Goal: Find contact information: Find contact information

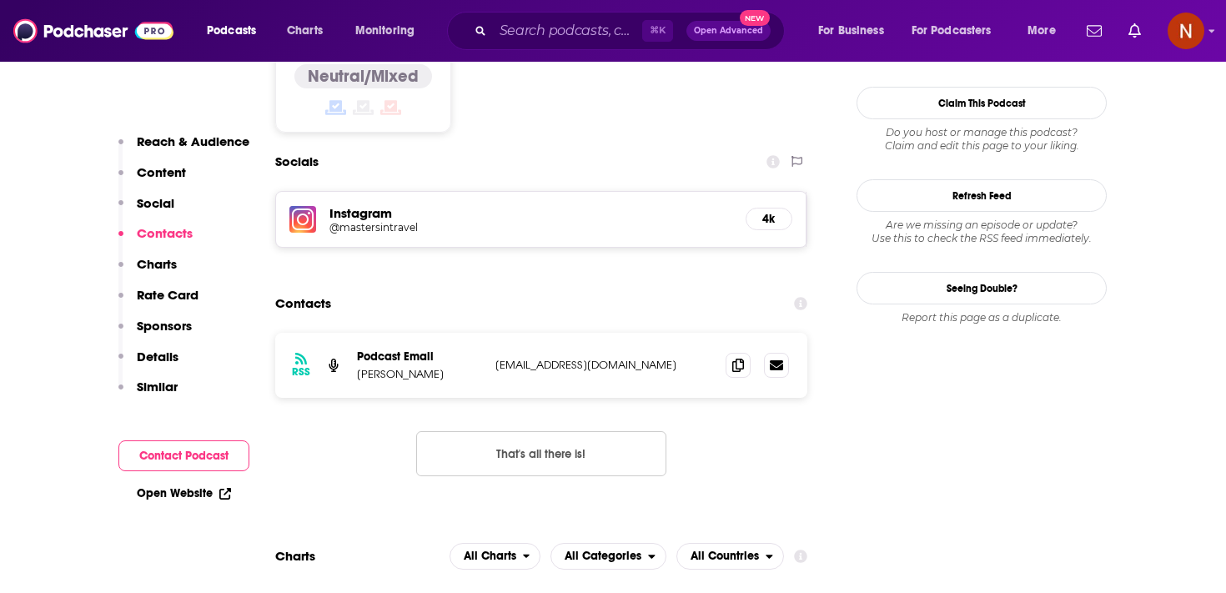
scroll to position [1419, 0]
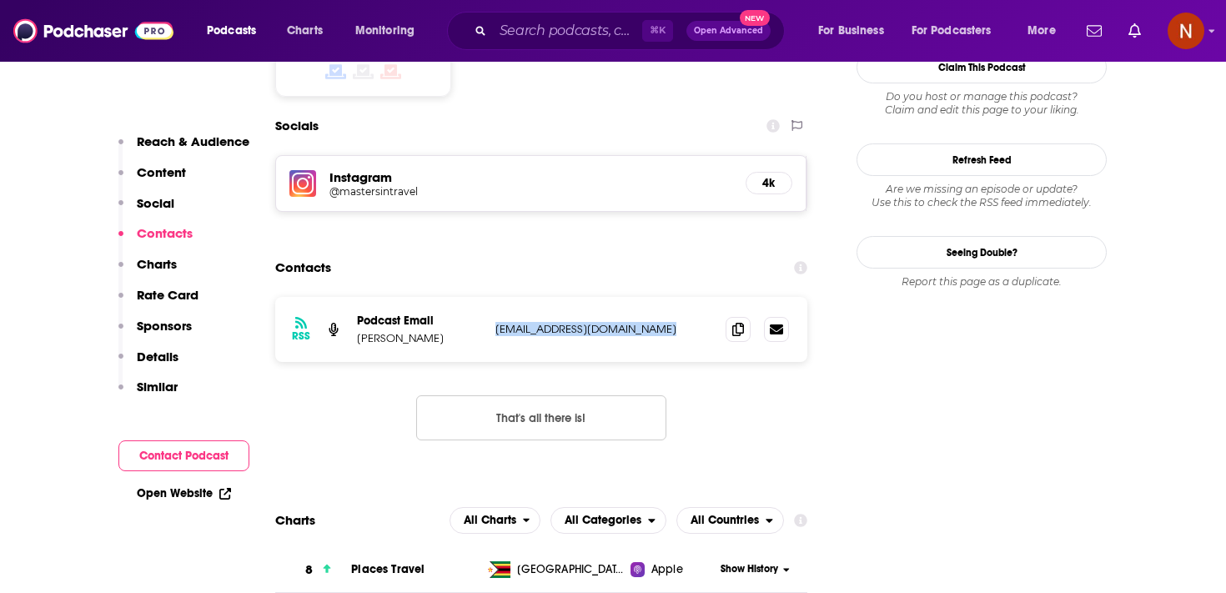
drag, startPoint x: 492, startPoint y: 271, endPoint x: 682, endPoint y: 269, distance: 190.2
click at [682, 297] on div "RSS Podcast Email Whitney Shindelar hello@mastersintravelpod.com hello@mastersi…" at bounding box center [541, 329] width 532 height 65
copy p "hello@mastersintravelpod.com"
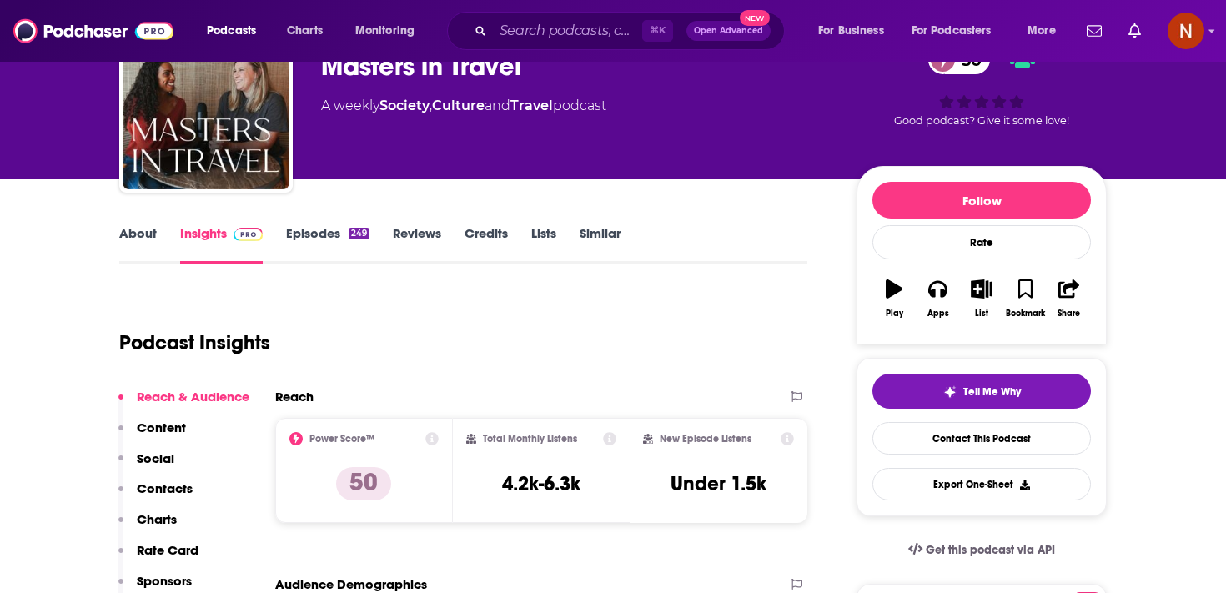
scroll to position [0, 0]
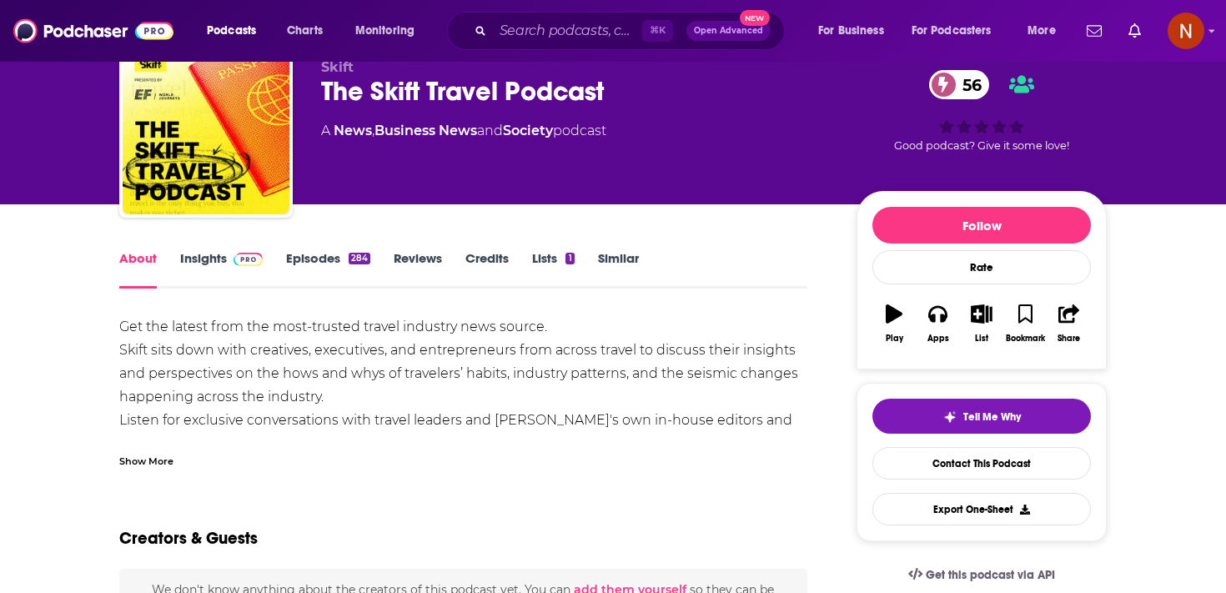
scroll to position [73, 0]
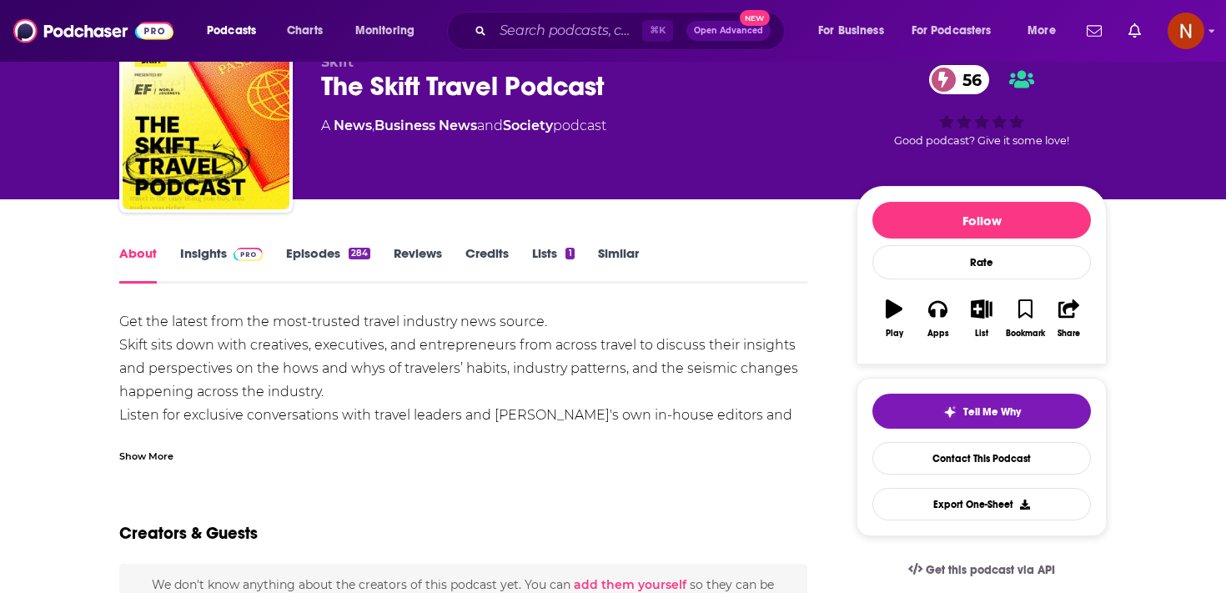
click at [202, 269] on link "Insights" at bounding box center [221, 264] width 83 height 38
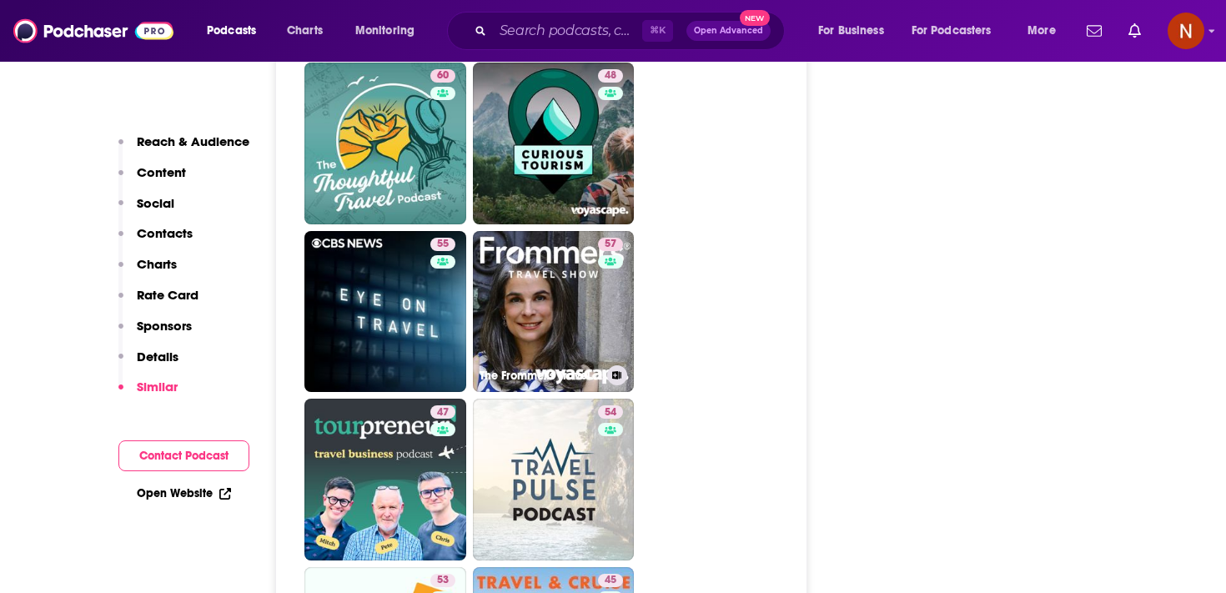
scroll to position [3413, 0]
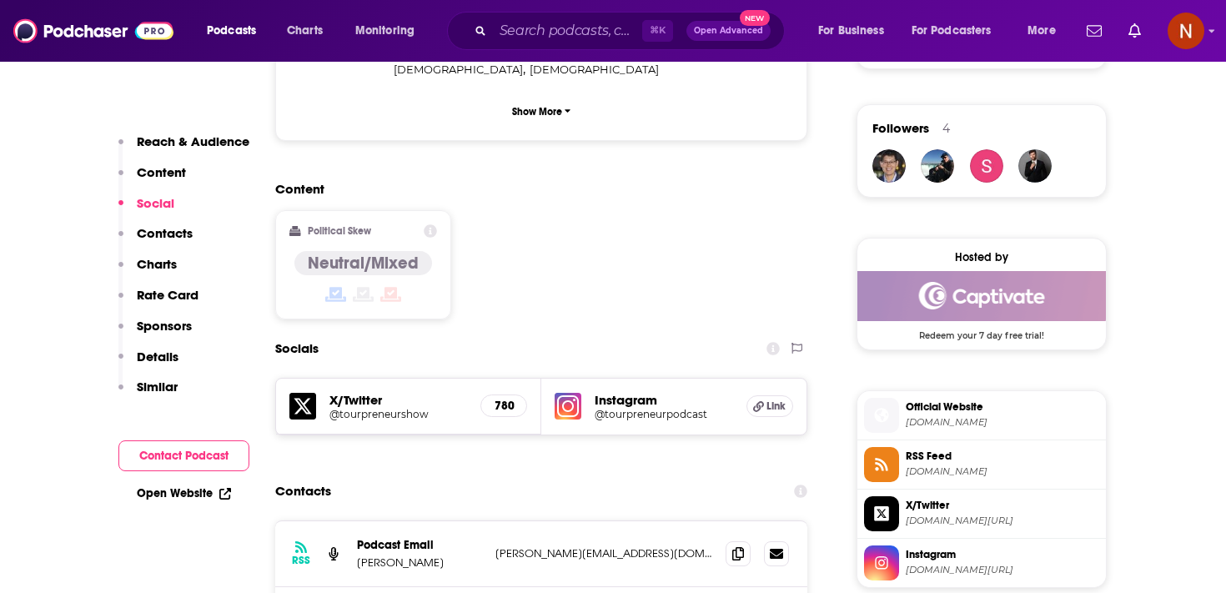
scroll to position [1175, 0]
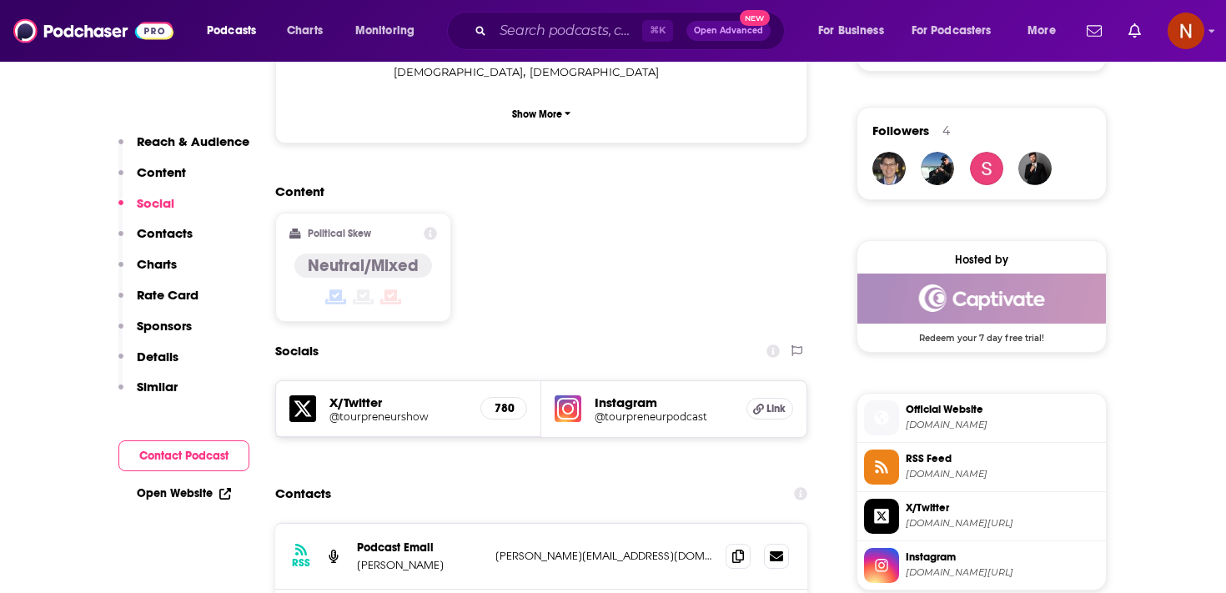
click at [932, 480] on span "feeds.captivate.fm" at bounding box center [1002, 474] width 193 height 13
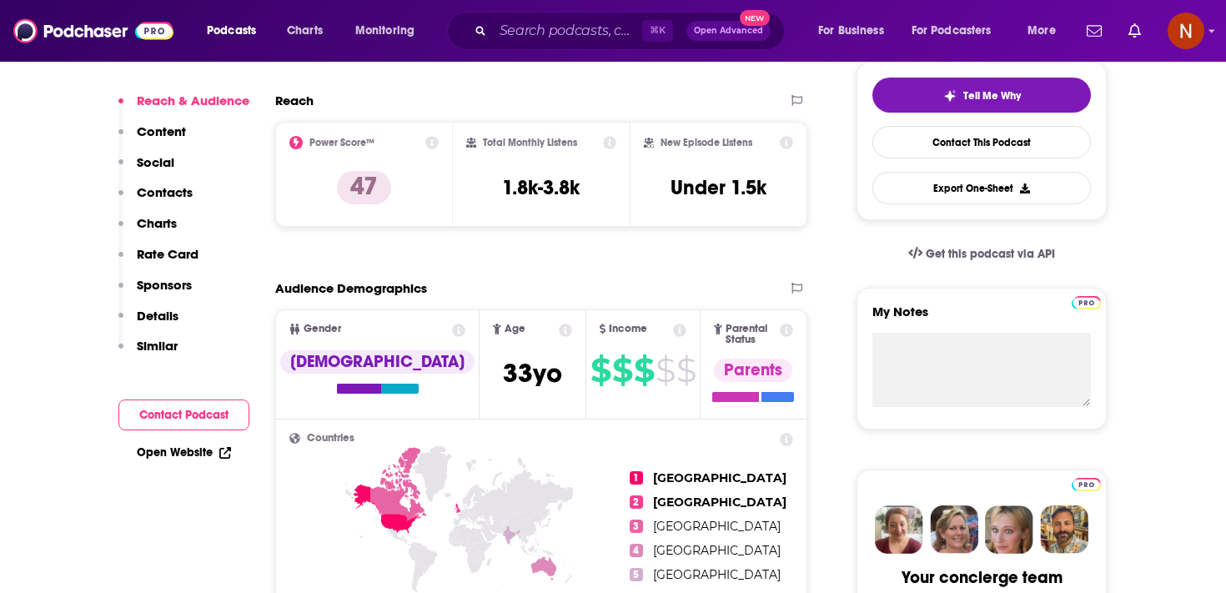
scroll to position [0, 0]
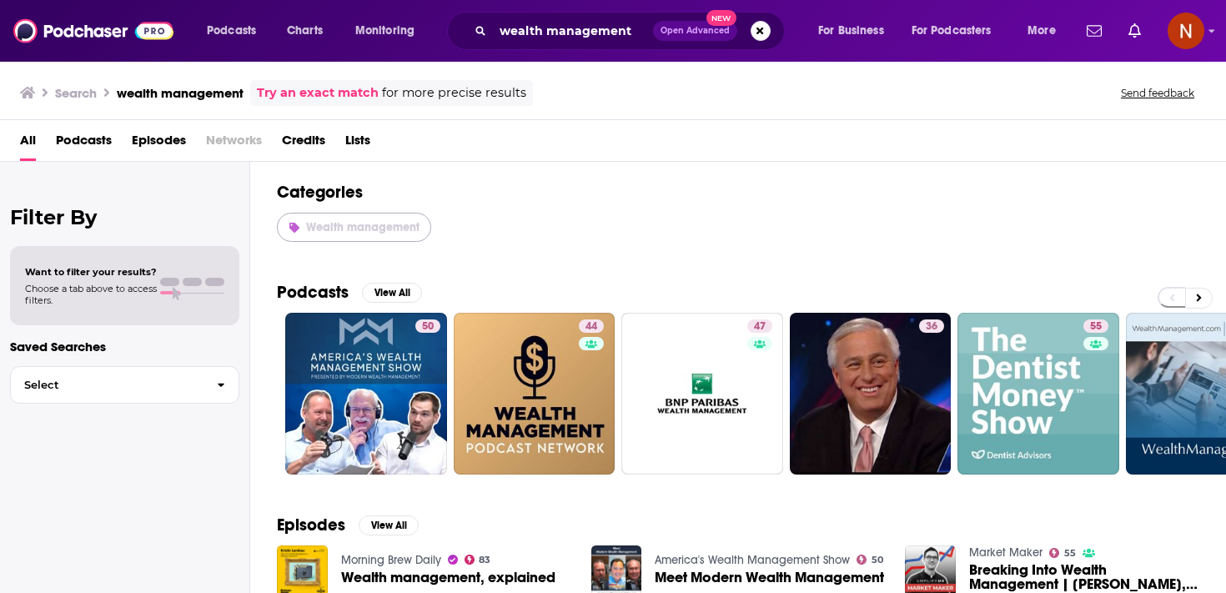
click at [385, 227] on span "Wealth management" at bounding box center [362, 227] width 113 height 14
